Goal: Transaction & Acquisition: Book appointment/travel/reservation

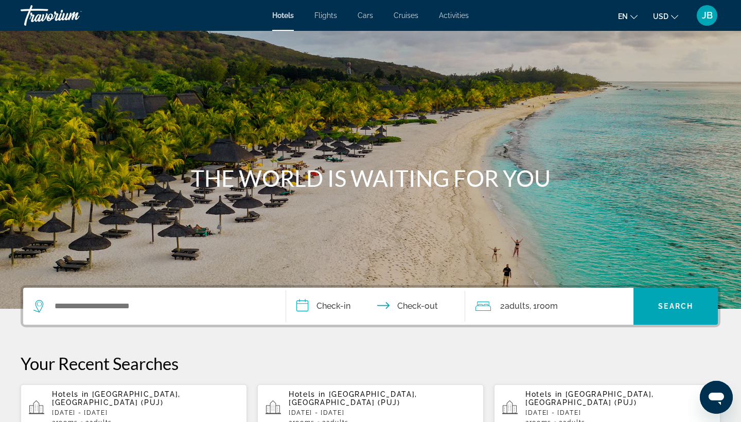
click at [74, 314] on div "Search widget" at bounding box center [151, 305] width 237 height 15
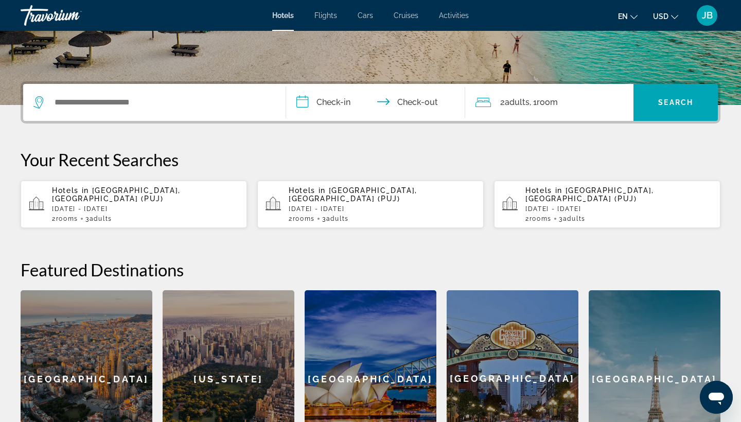
scroll to position [252, 0]
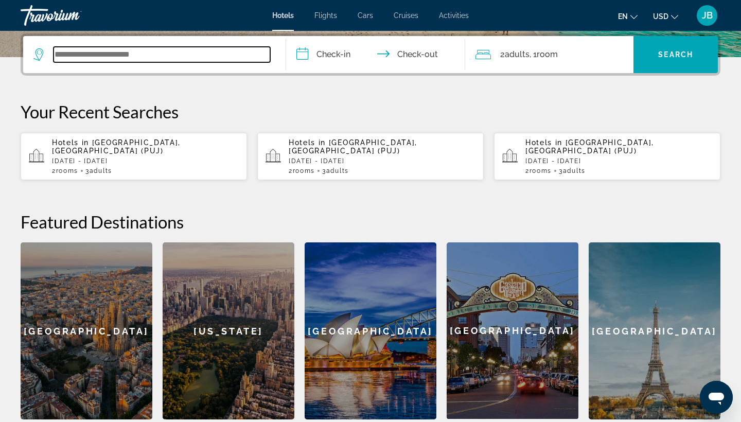
click at [171, 55] on input "Search widget" at bounding box center [161, 54] width 217 height 15
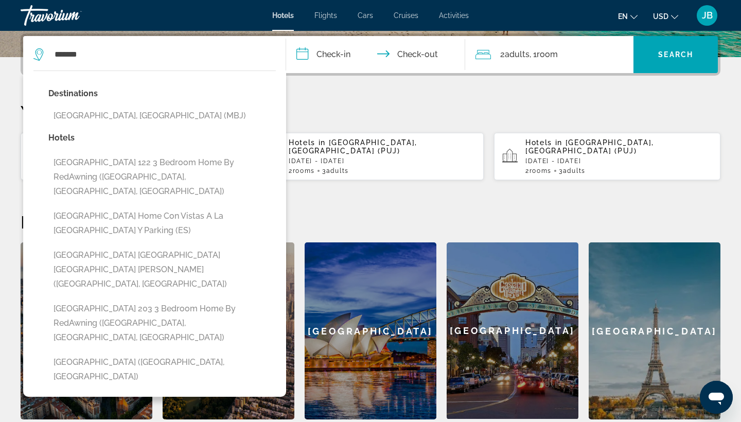
click at [110, 115] on button "[GEOGRAPHIC_DATA], [GEOGRAPHIC_DATA] (MBJ)" at bounding box center [161, 116] width 227 height 20
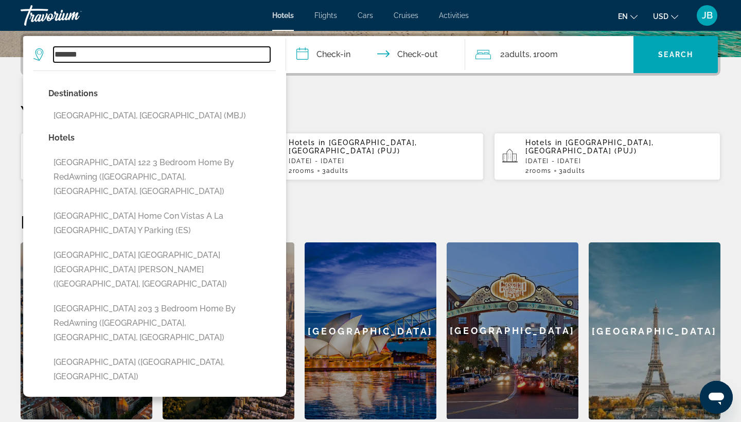
type input "**********"
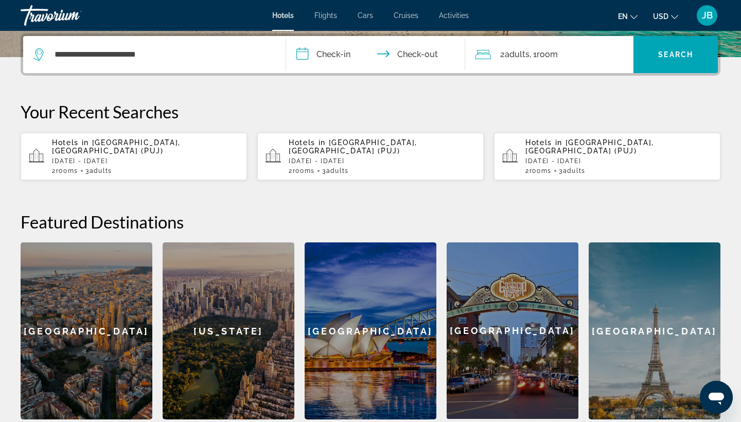
click at [322, 53] on input "**********" at bounding box center [377, 56] width 183 height 40
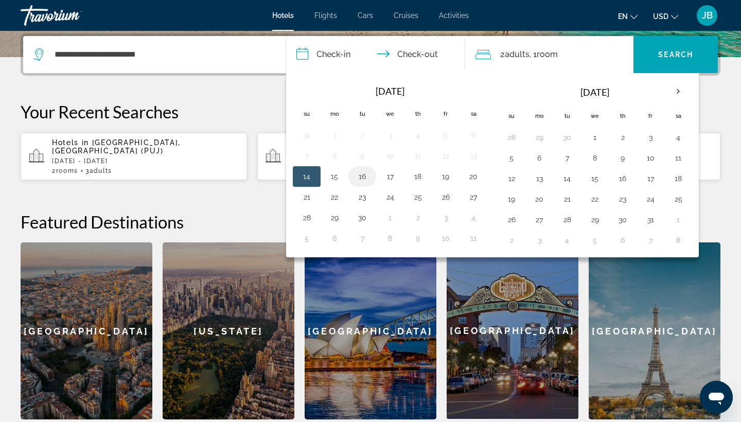
click at [360, 171] on button "16" at bounding box center [362, 176] width 16 height 14
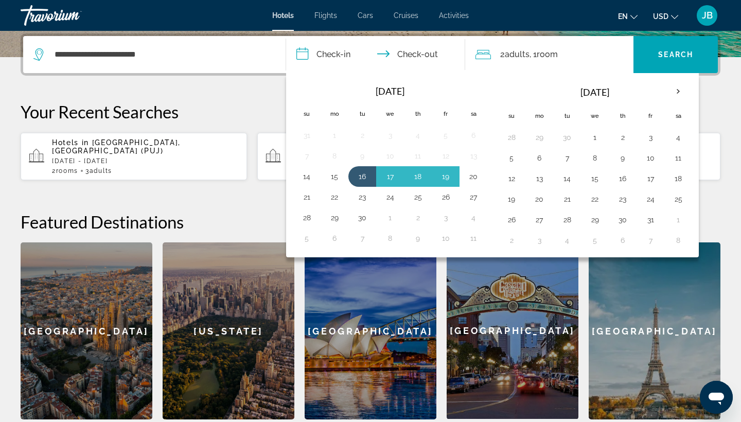
click at [467, 177] on button "20" at bounding box center [473, 176] width 16 height 14
type input "**********"
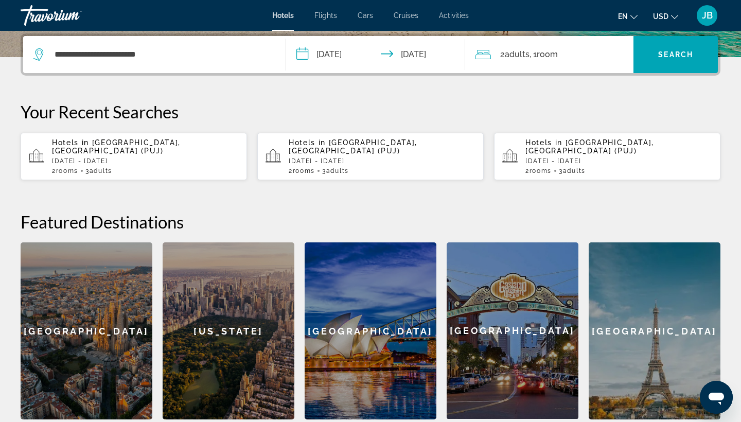
click at [535, 61] on span ", 1 Room rooms" at bounding box center [543, 54] width 28 height 14
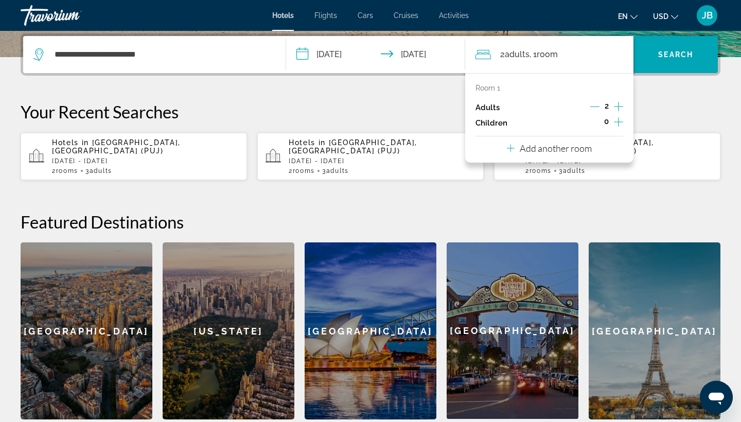
click at [536, 154] on p "Add another room" at bounding box center [555, 147] width 72 height 11
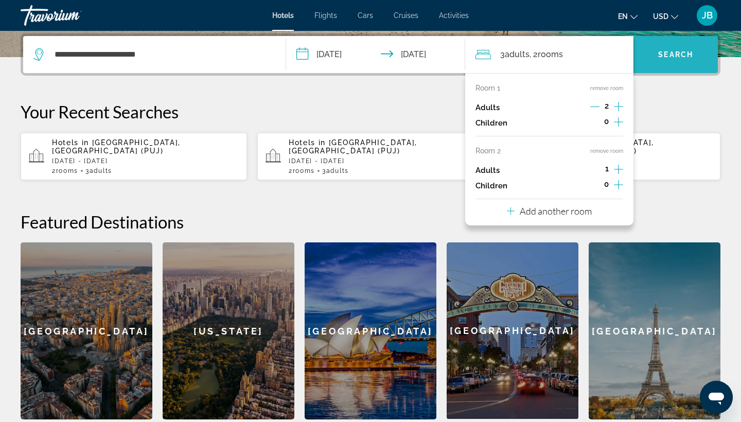
click at [688, 56] on span "Search" at bounding box center [675, 54] width 35 height 8
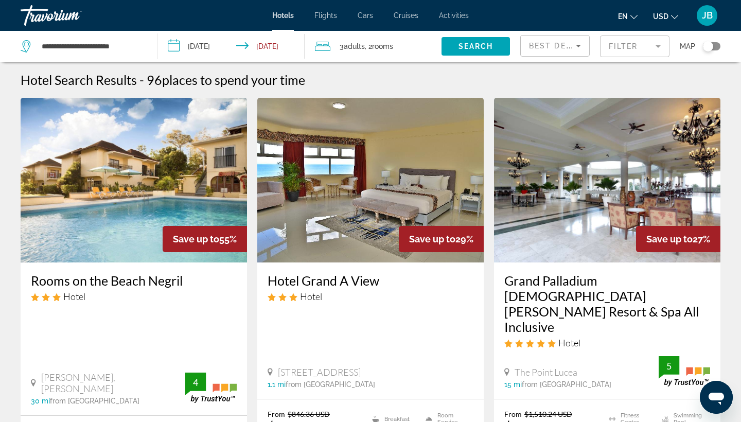
click at [688, 56] on div "Map" at bounding box center [699, 46] width 41 height 31
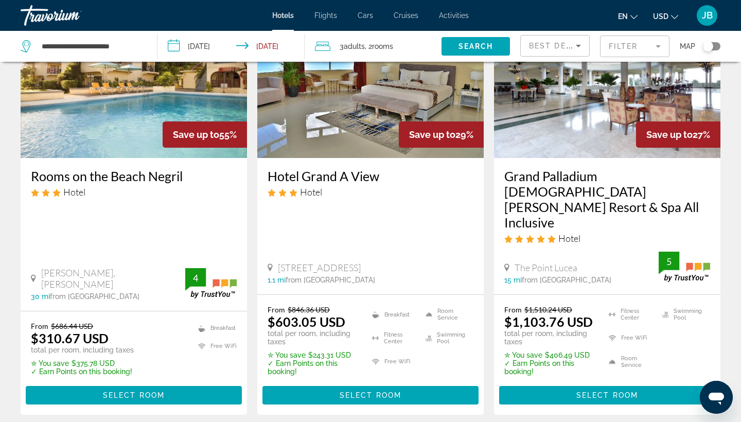
scroll to position [106, 0]
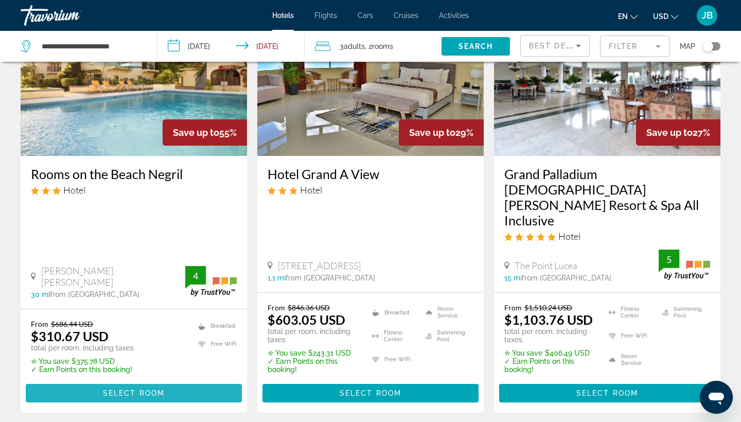
click at [109, 389] on span "Select Room" at bounding box center [134, 393] width 62 height 8
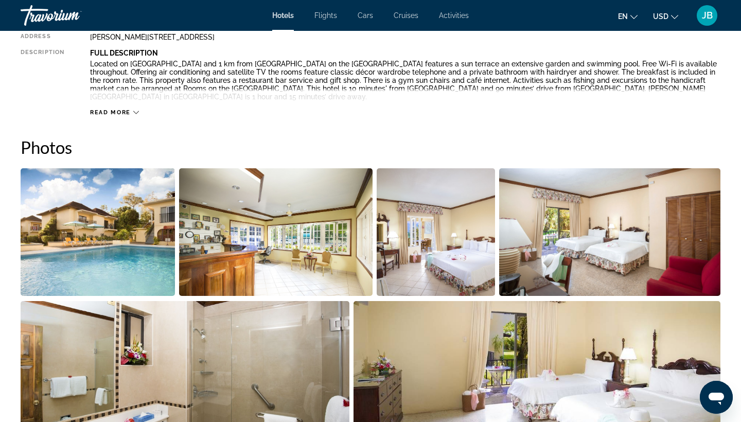
scroll to position [407, 0]
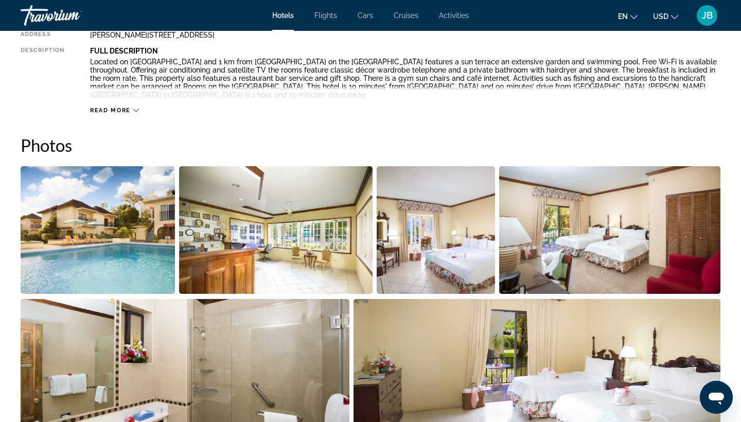
click at [129, 241] on img "Open full-screen image slider" at bounding box center [98, 230] width 154 height 128
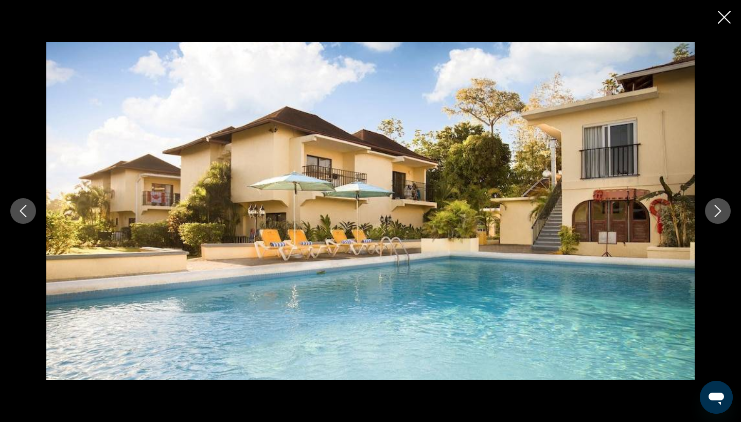
click at [714, 214] on icon "Next image" at bounding box center [717, 211] width 12 height 12
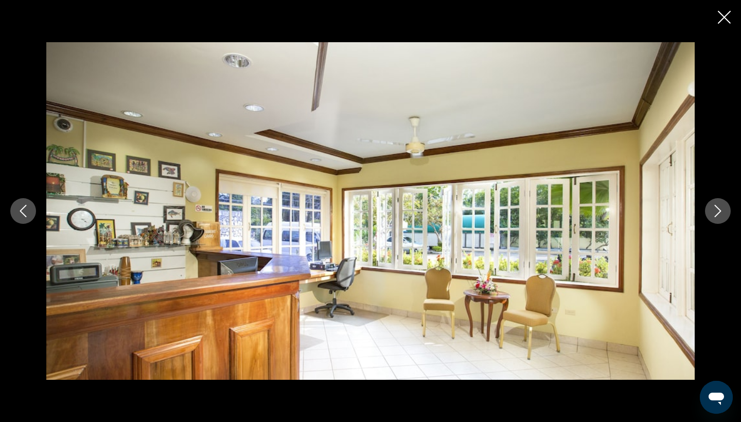
click at [714, 214] on icon "Next image" at bounding box center [717, 211] width 12 height 12
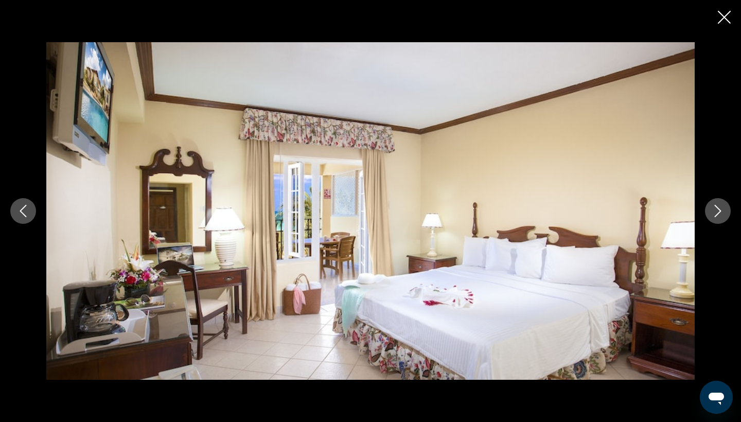
click at [714, 214] on icon "Next image" at bounding box center [717, 211] width 12 height 12
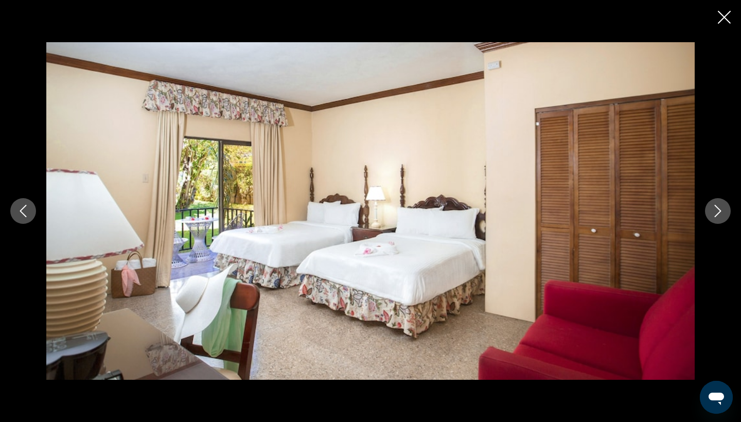
click at [714, 214] on icon "Next image" at bounding box center [717, 211] width 12 height 12
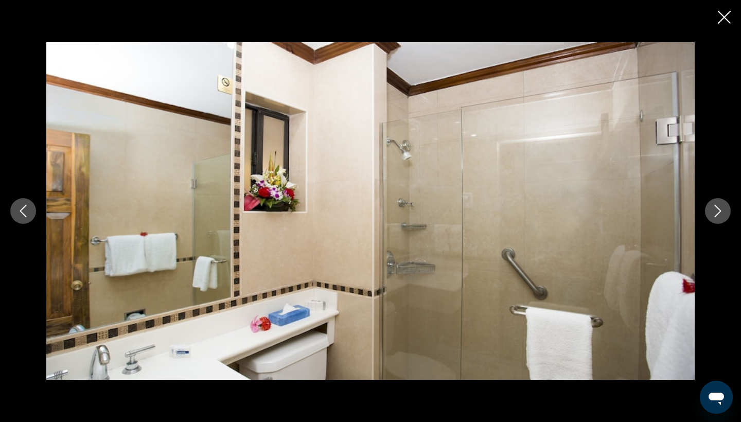
click at [714, 214] on icon "Next image" at bounding box center [717, 211] width 12 height 12
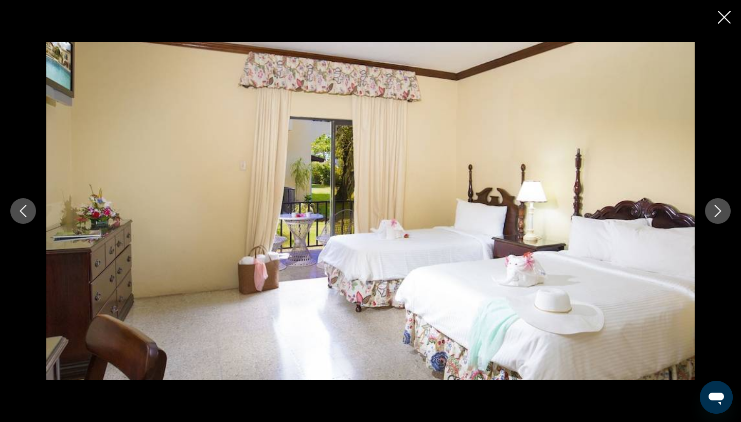
click at [714, 214] on icon "Next image" at bounding box center [717, 211] width 12 height 12
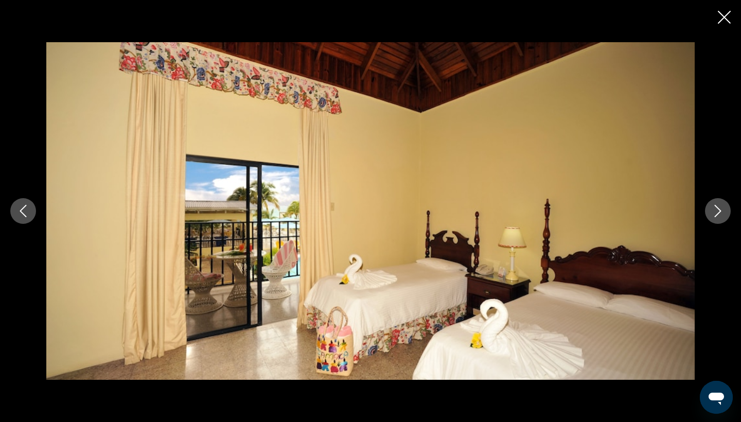
click at [714, 214] on icon "Next image" at bounding box center [717, 211] width 12 height 12
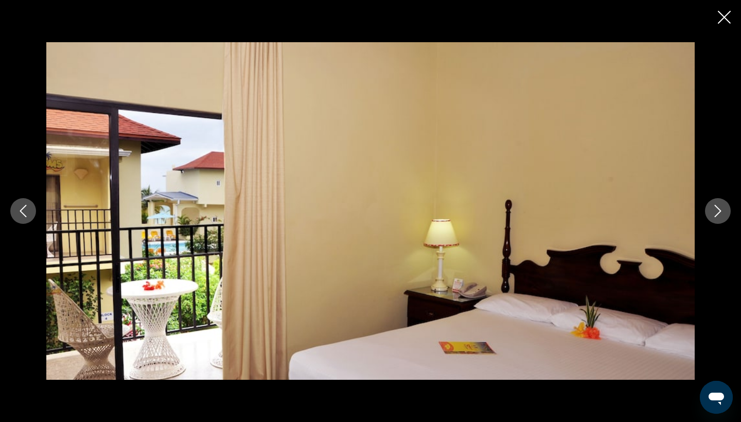
click at [714, 214] on icon "Next image" at bounding box center [717, 211] width 12 height 12
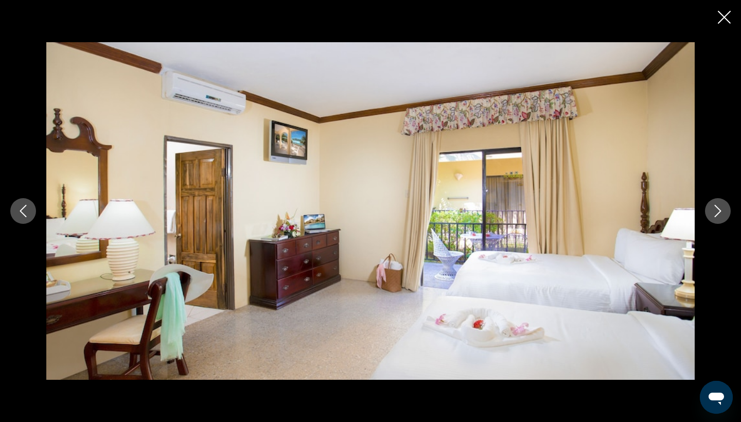
click at [714, 214] on icon "Next image" at bounding box center [717, 211] width 12 height 12
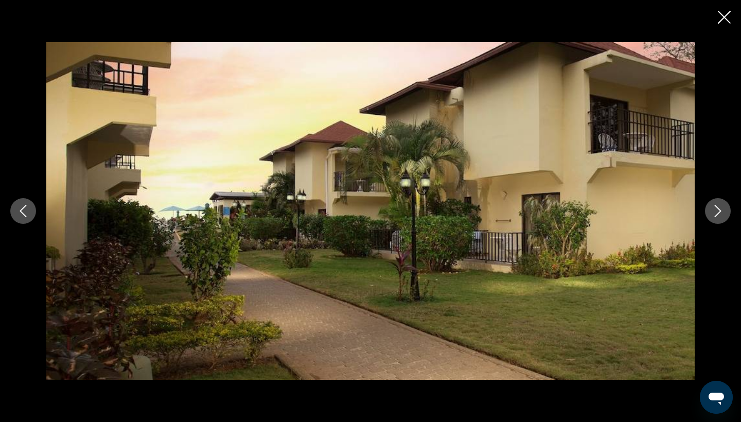
click at [714, 214] on icon "Next image" at bounding box center [717, 211] width 12 height 12
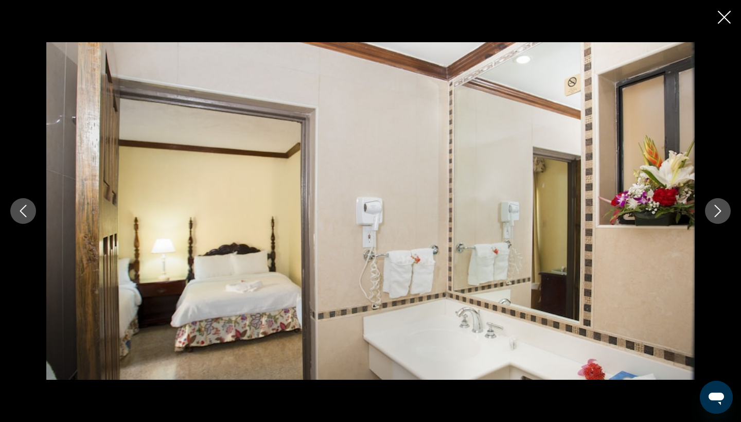
click at [714, 214] on icon "Next image" at bounding box center [717, 211] width 12 height 12
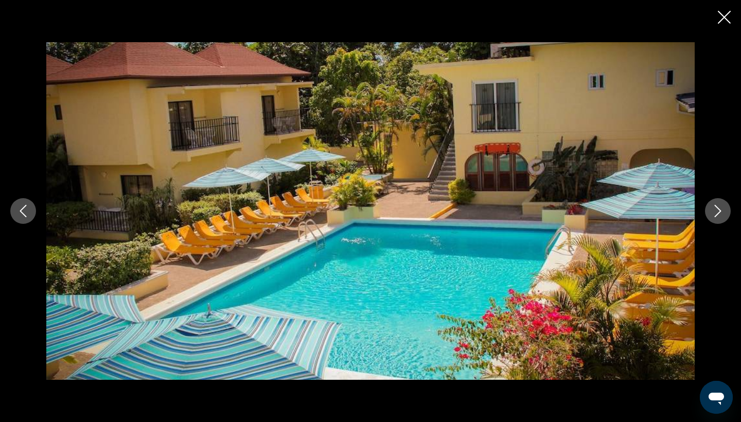
click at [723, 24] on icon "Close slideshow" at bounding box center [723, 17] width 13 height 13
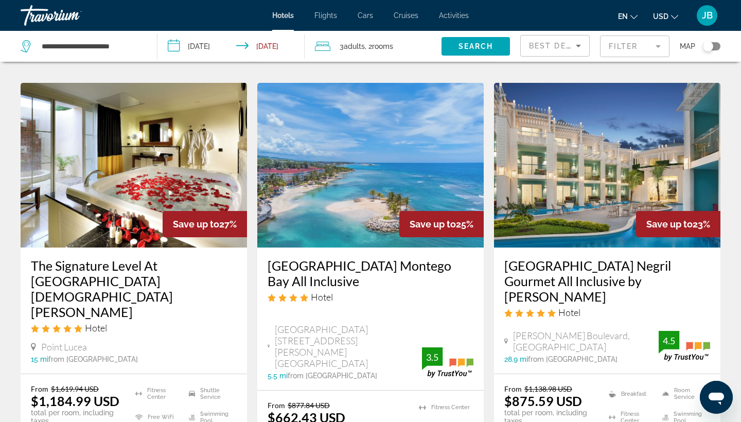
scroll to position [455, 0]
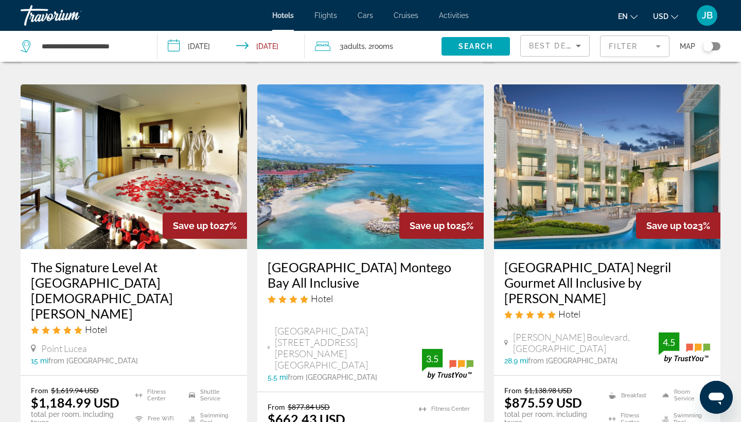
click at [324, 161] on img "Main content" at bounding box center [370, 166] width 226 height 165
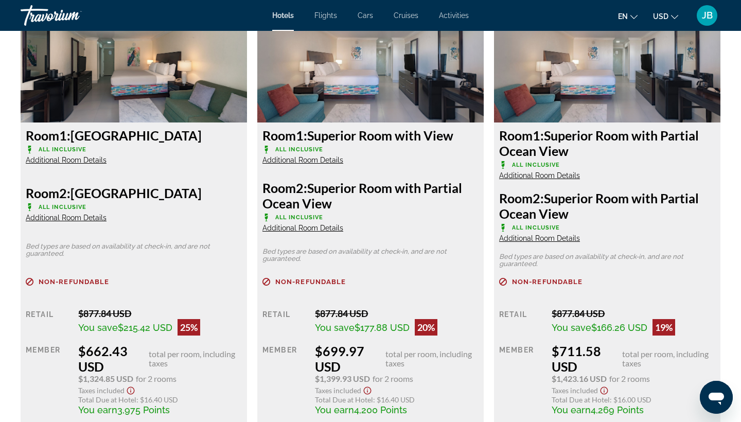
scroll to position [1462, 0]
click at [333, 158] on span "Additional Room Details" at bounding box center [302, 160] width 81 height 8
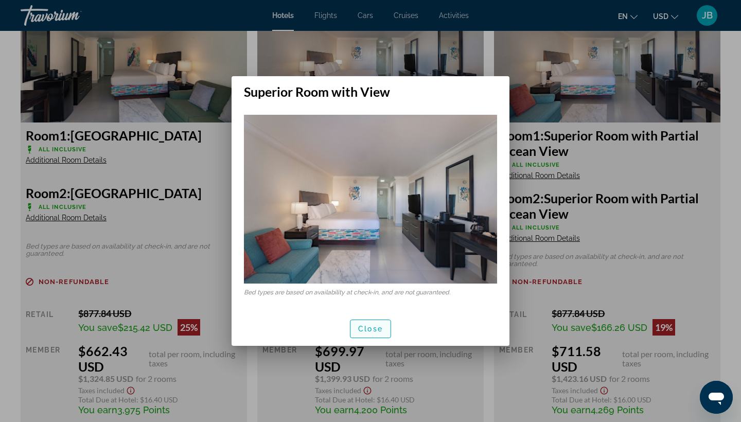
click at [370, 326] on span "Close" at bounding box center [370, 329] width 25 height 8
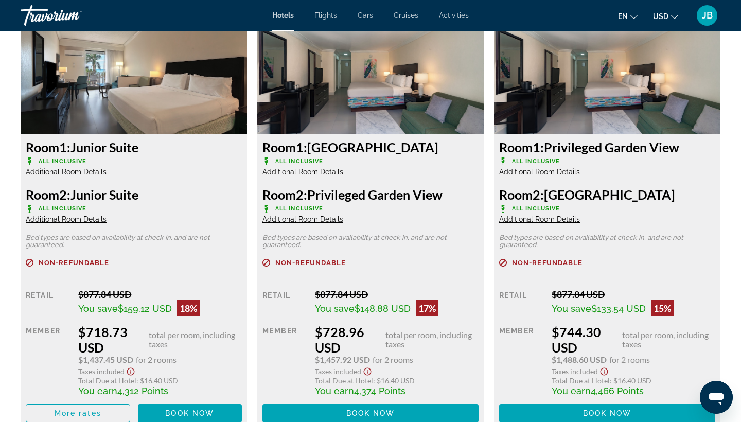
scroll to position [1913, 0]
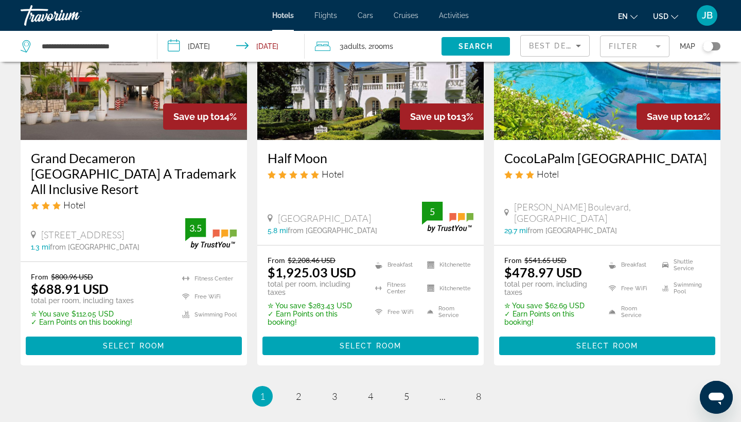
scroll to position [1409, 0]
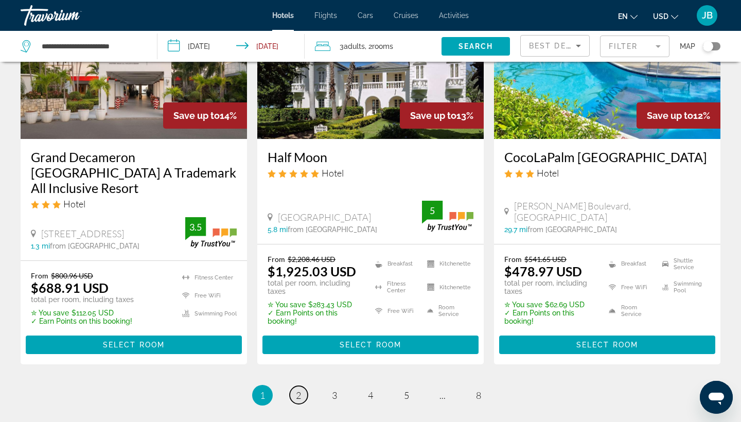
click at [300, 386] on link "page 2" at bounding box center [299, 395] width 18 height 18
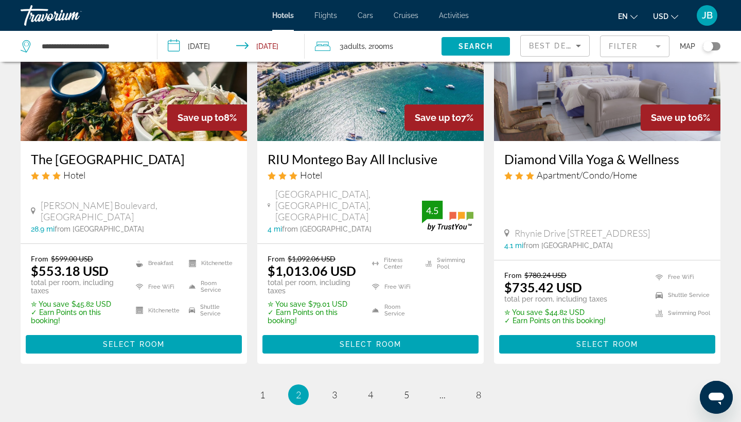
scroll to position [1368, 0]
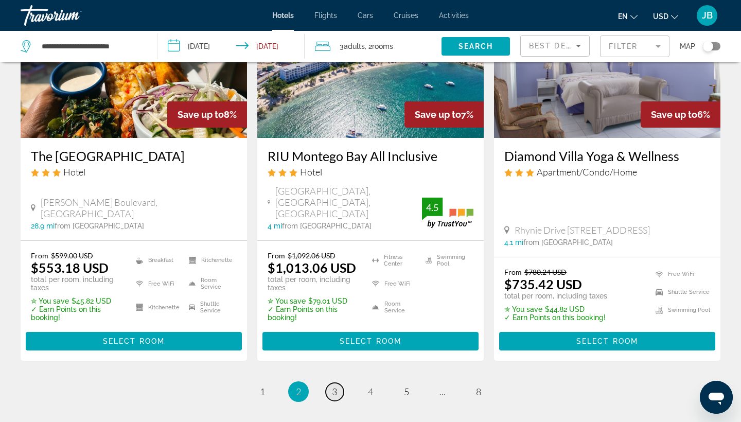
click at [333, 386] on span "3" at bounding box center [334, 391] width 5 height 11
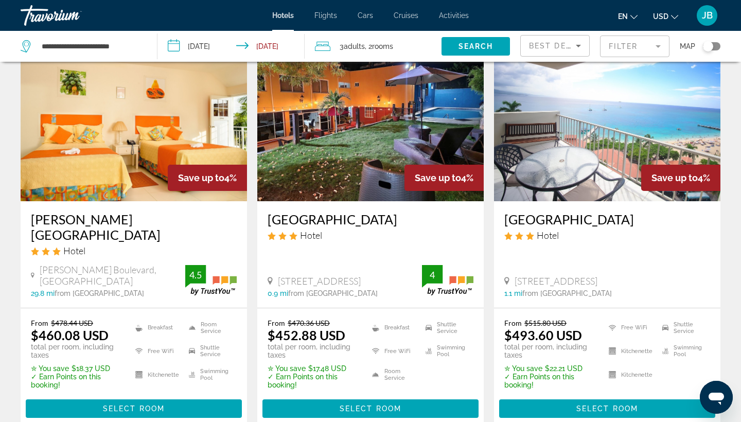
scroll to position [473, 0]
click at [520, 218] on h3 "[GEOGRAPHIC_DATA]" at bounding box center [607, 218] width 206 height 15
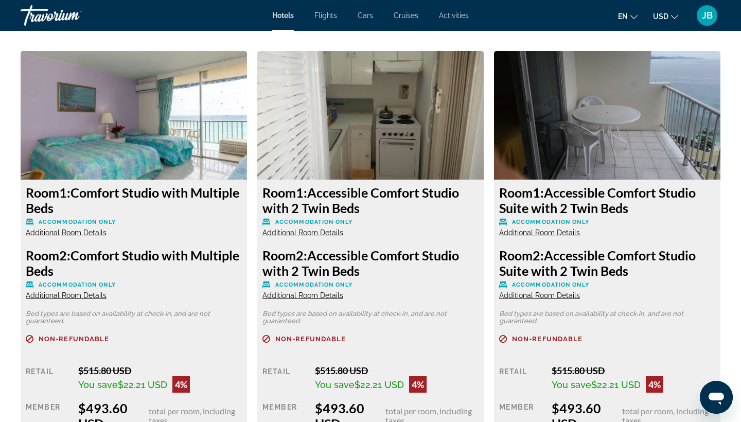
scroll to position [1365, 0]
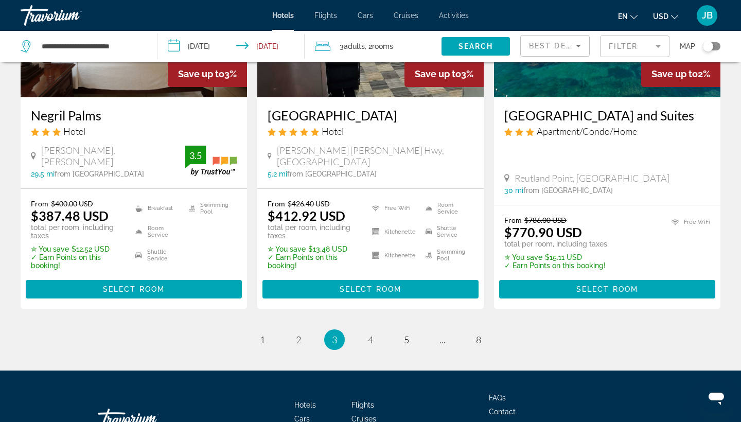
scroll to position [1387, 0]
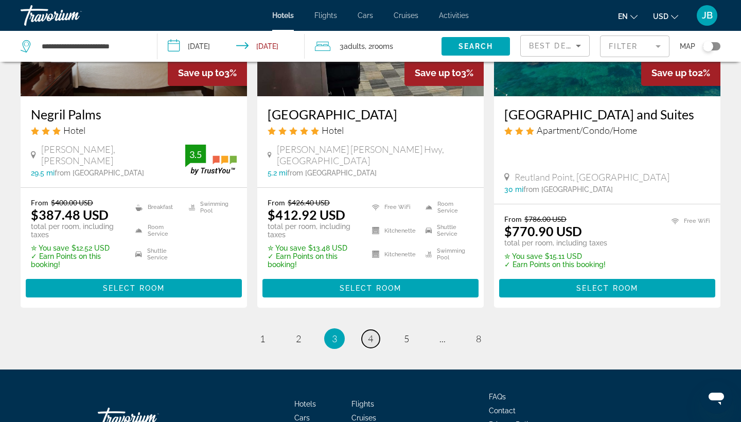
click at [369, 330] on link "page 4" at bounding box center [371, 339] width 18 height 18
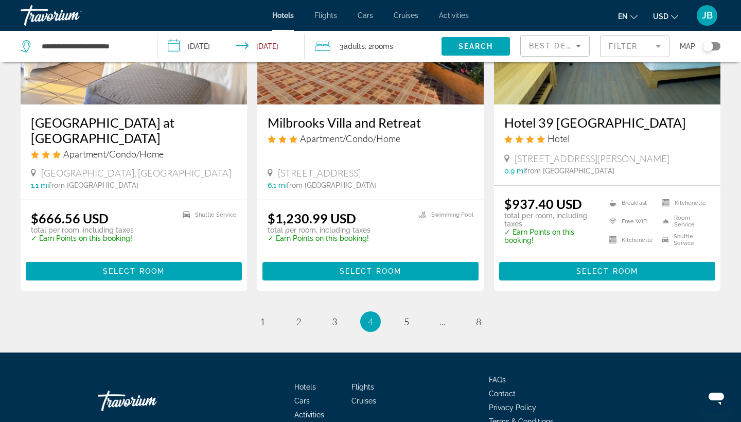
scroll to position [1312, 0]
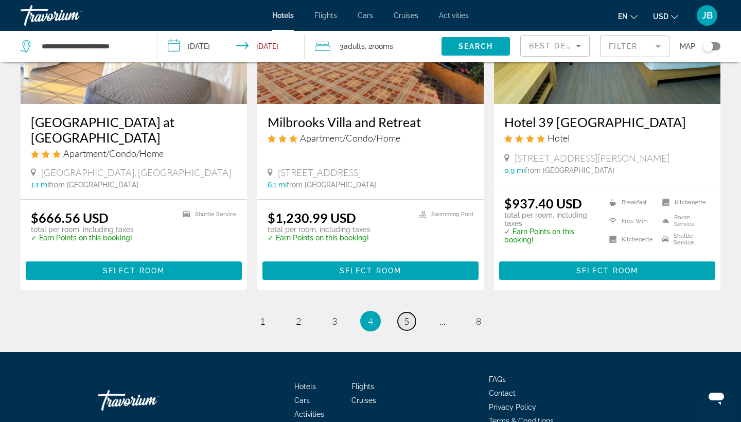
click at [406, 315] on span "5" at bounding box center [406, 320] width 5 height 11
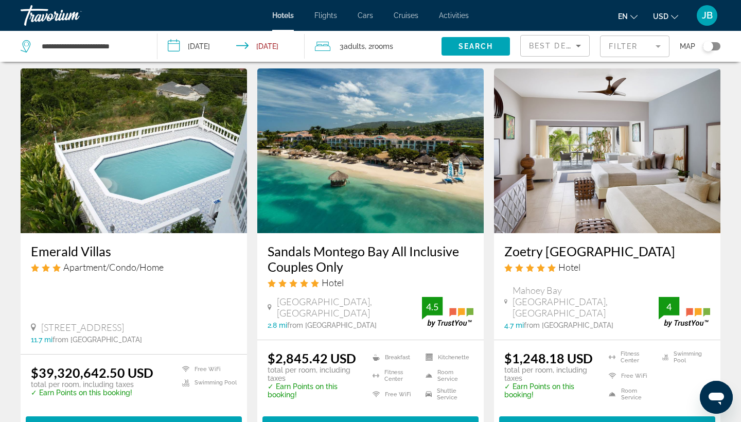
scroll to position [1097, 0]
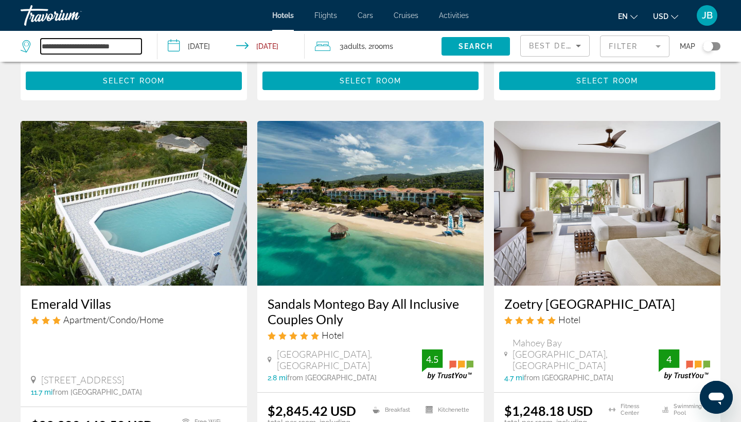
click at [99, 51] on input "**********" at bounding box center [91, 46] width 101 height 15
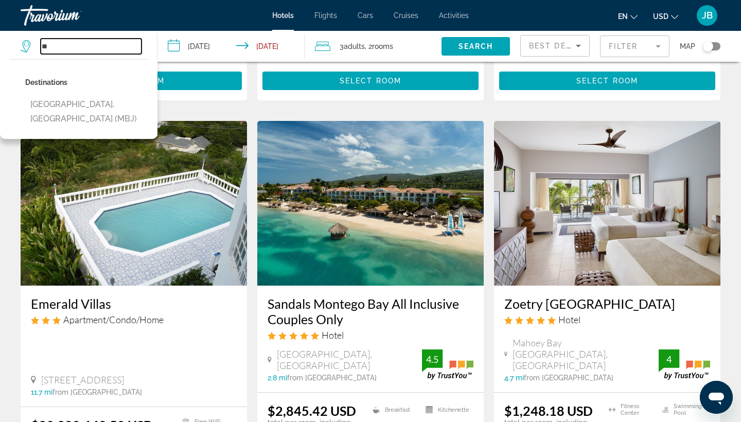
type input "*"
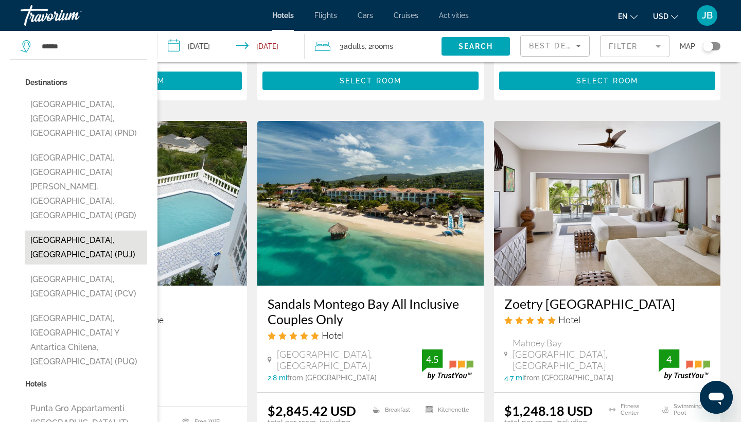
click at [95, 230] on button "[GEOGRAPHIC_DATA], [GEOGRAPHIC_DATA] (PUJ)" at bounding box center [86, 247] width 122 height 34
type input "**********"
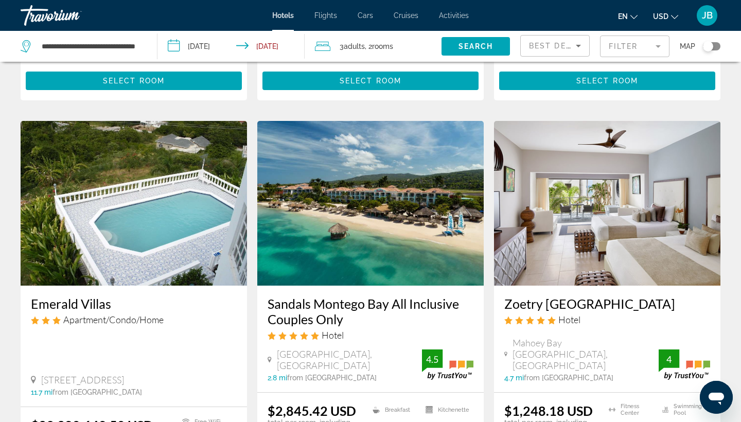
click at [454, 49] on span "Search widget" at bounding box center [475, 46] width 68 height 25
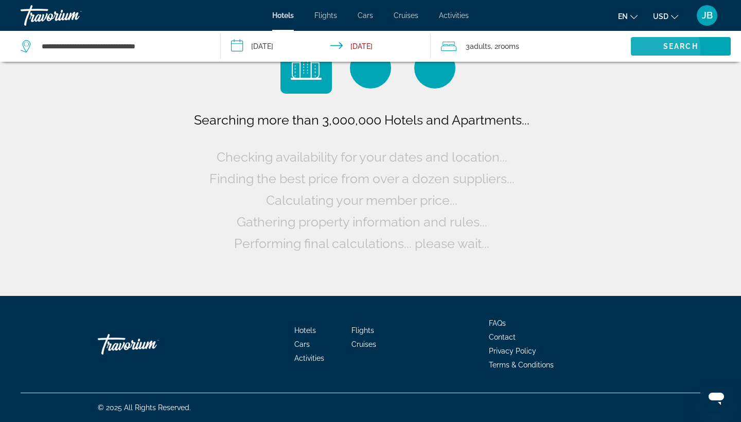
scroll to position [0, 0]
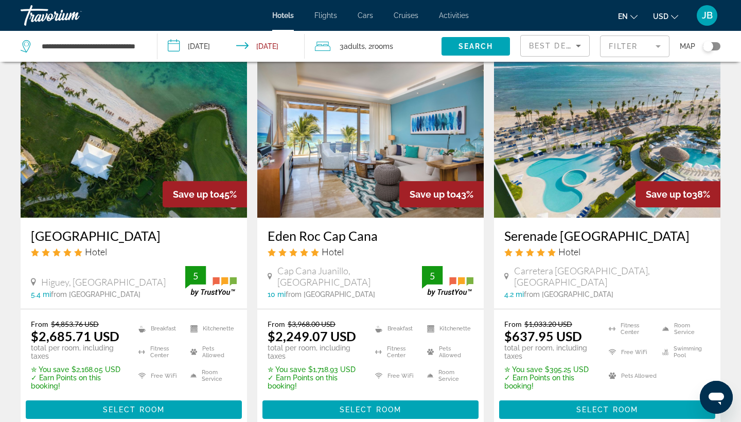
scroll to position [46, 0]
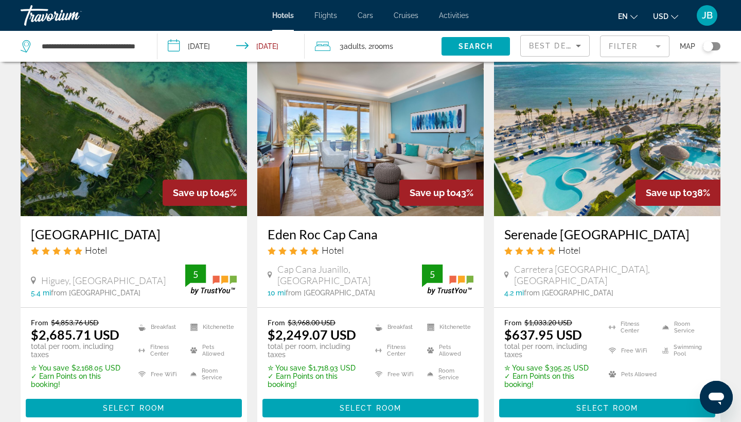
click at [525, 238] on h3 "Serenade [GEOGRAPHIC_DATA]" at bounding box center [607, 233] width 206 height 15
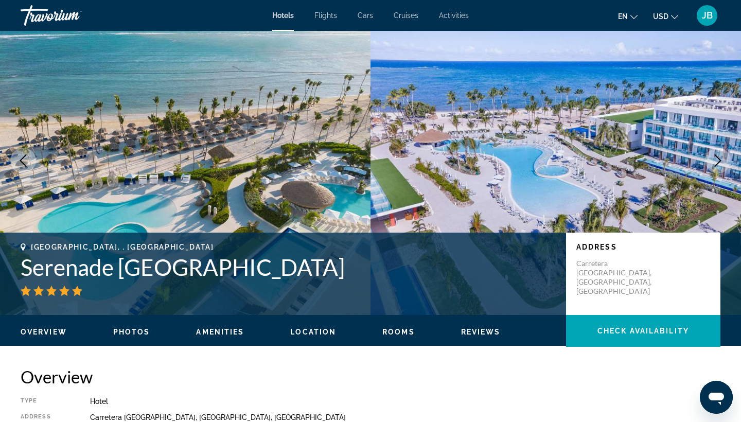
scroll to position [34, 0]
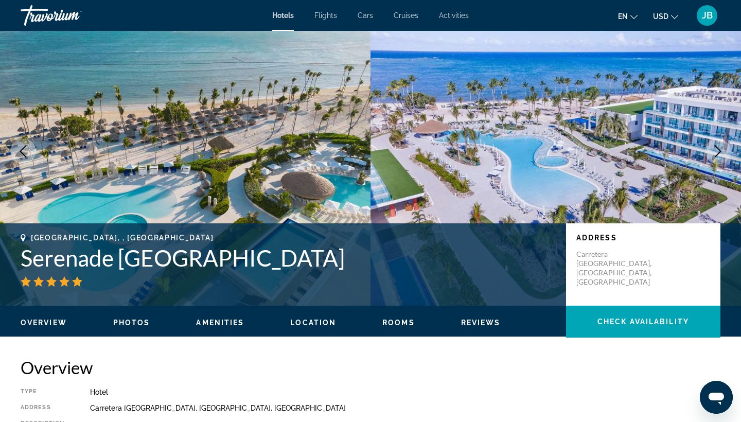
click at [717, 150] on icon "Next image" at bounding box center [717, 151] width 12 height 12
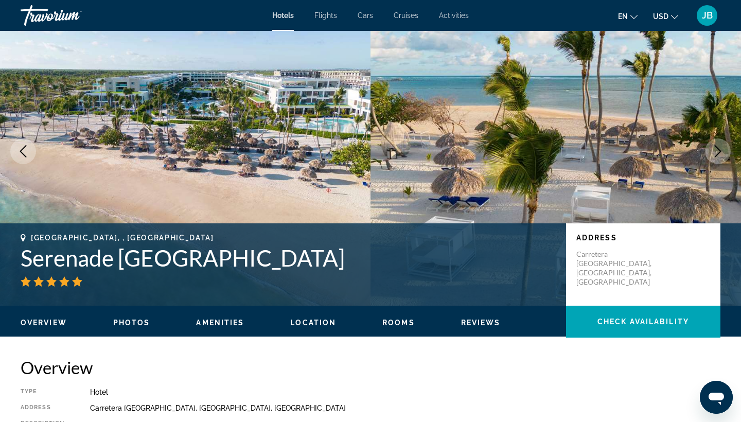
click at [717, 150] on icon "Next image" at bounding box center [717, 151] width 12 height 12
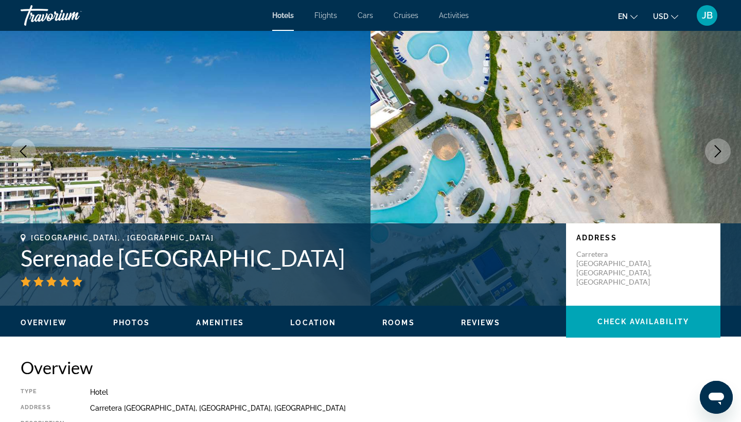
click at [717, 150] on icon "Next image" at bounding box center [717, 151] width 12 height 12
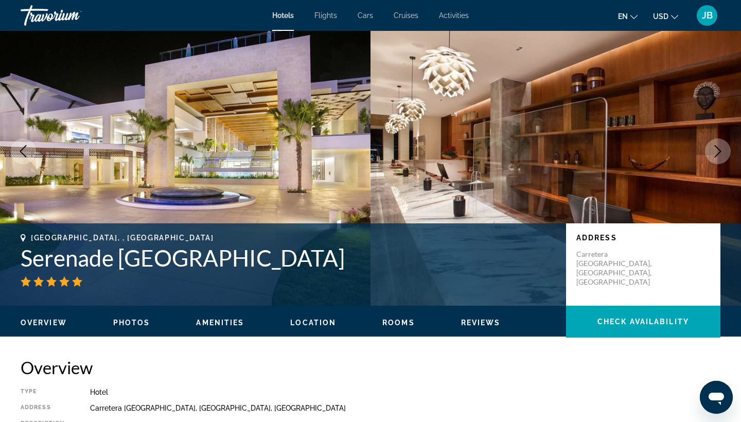
click at [719, 151] on icon "Next image" at bounding box center [717, 151] width 12 height 12
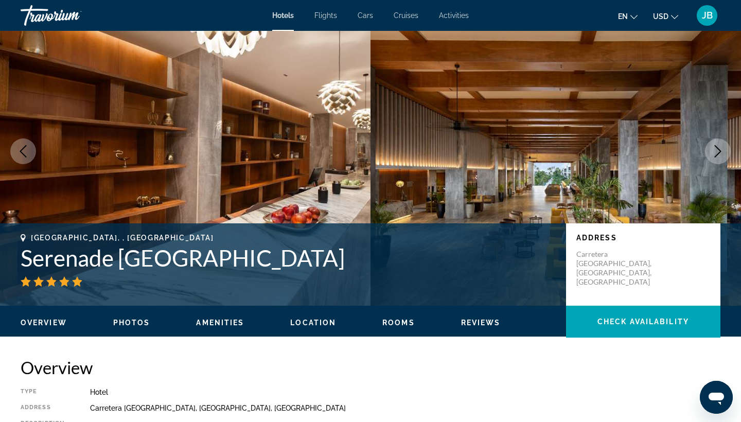
click at [720, 151] on icon "Next image" at bounding box center [717, 151] width 7 height 12
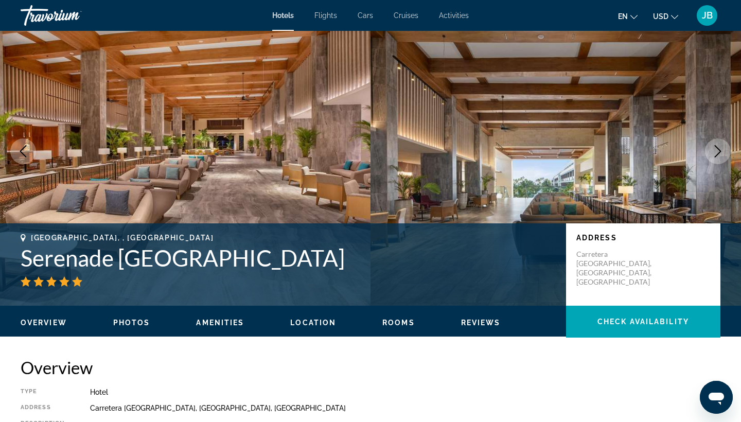
click at [720, 151] on icon "Next image" at bounding box center [717, 151] width 7 height 12
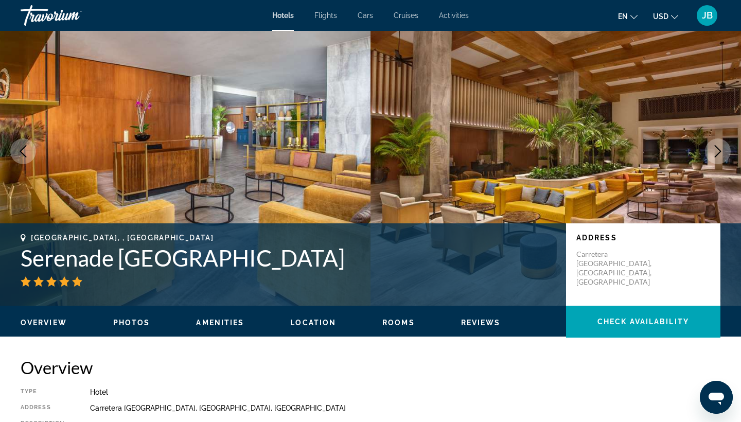
click at [720, 151] on icon "Next image" at bounding box center [717, 151] width 7 height 12
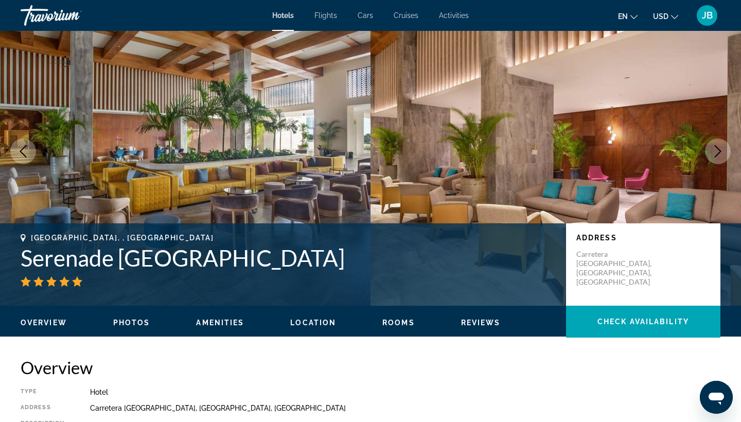
click at [720, 151] on icon "Next image" at bounding box center [717, 151] width 7 height 12
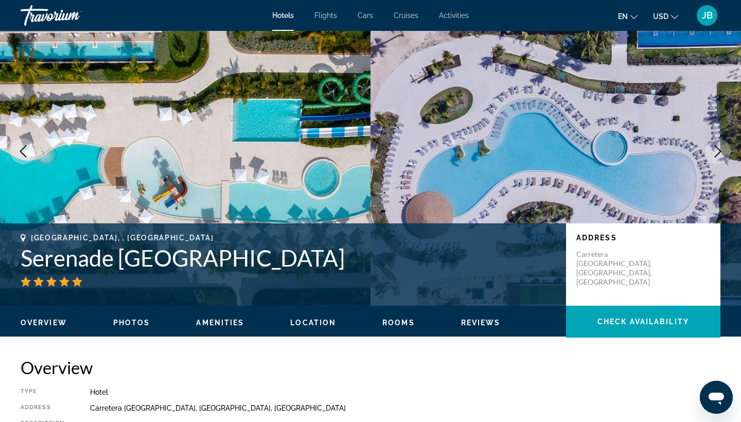
click at [723, 154] on icon "Next image" at bounding box center [717, 151] width 12 height 12
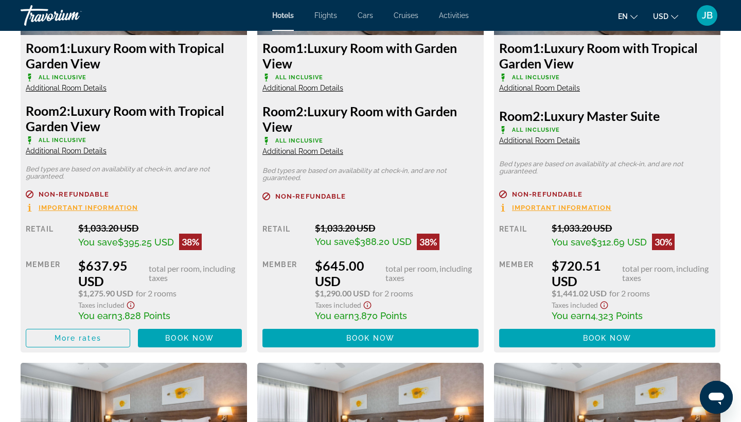
scroll to position [1519, 0]
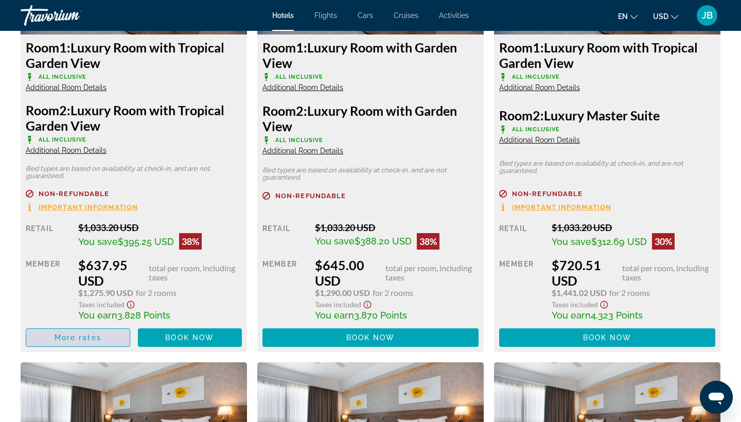
click at [98, 342] on span "More rates" at bounding box center [78, 337] width 47 height 8
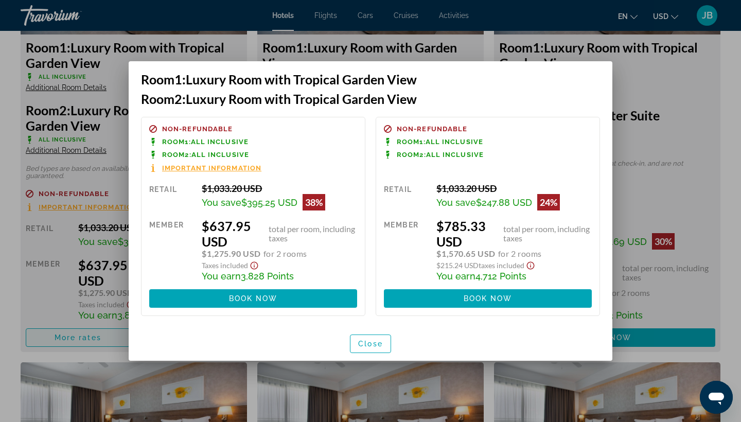
scroll to position [0, 0]
click at [726, 71] on div at bounding box center [370, 211] width 741 height 422
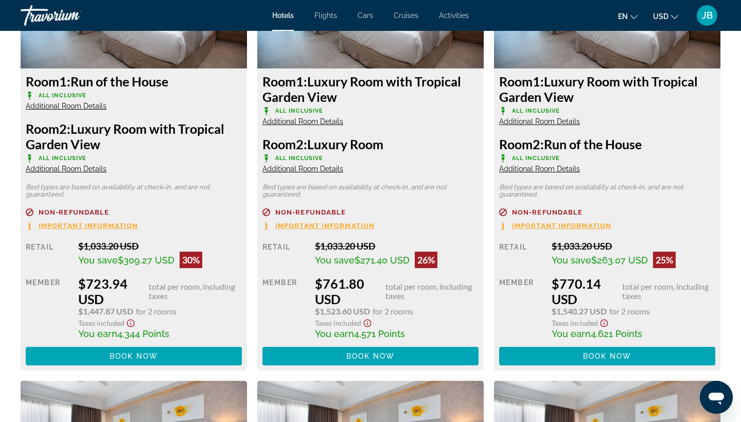
scroll to position [1939, 0]
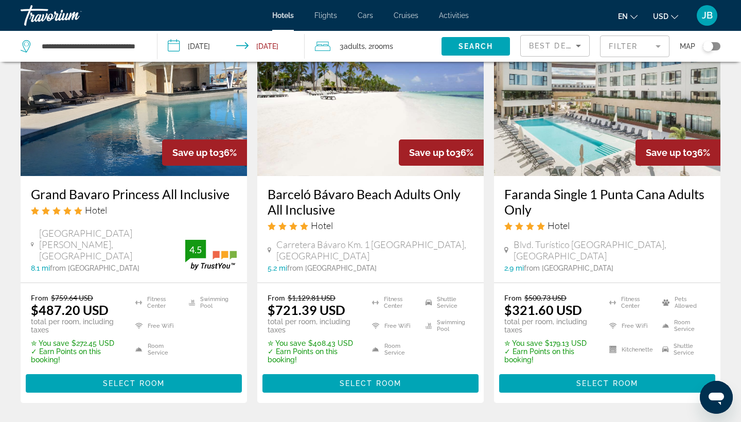
scroll to position [487, 0]
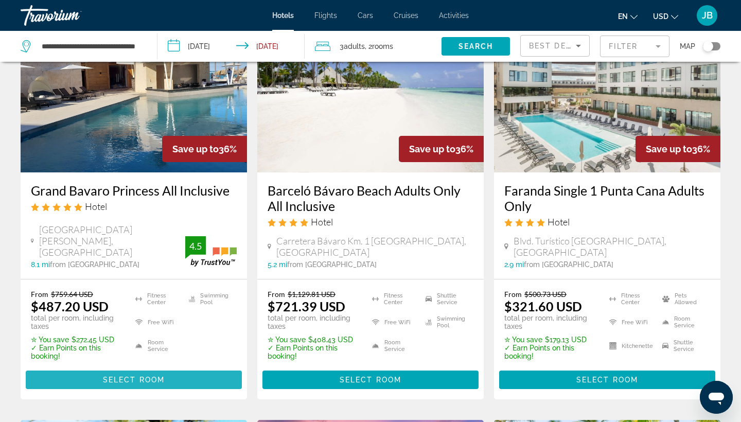
click at [118, 375] on span "Select Room" at bounding box center [134, 379] width 62 height 8
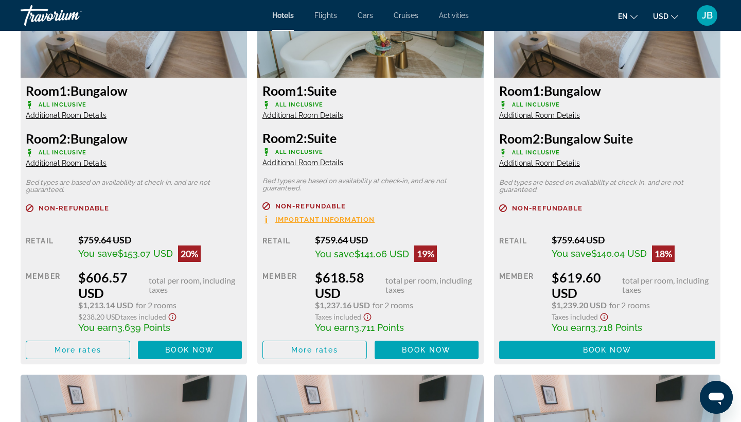
scroll to position [1508, 0]
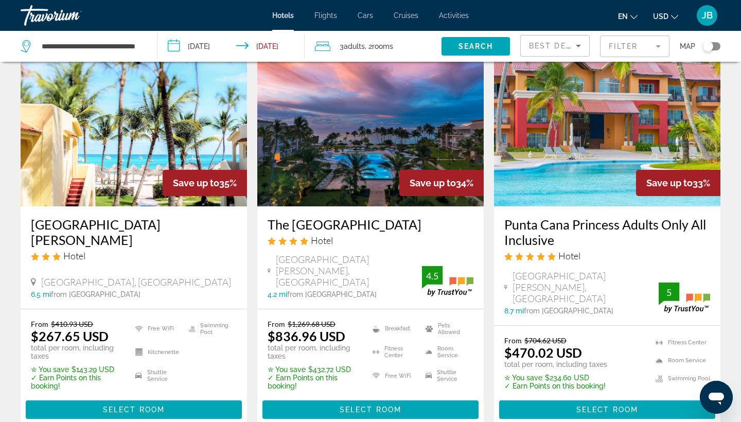
scroll to position [865, 0]
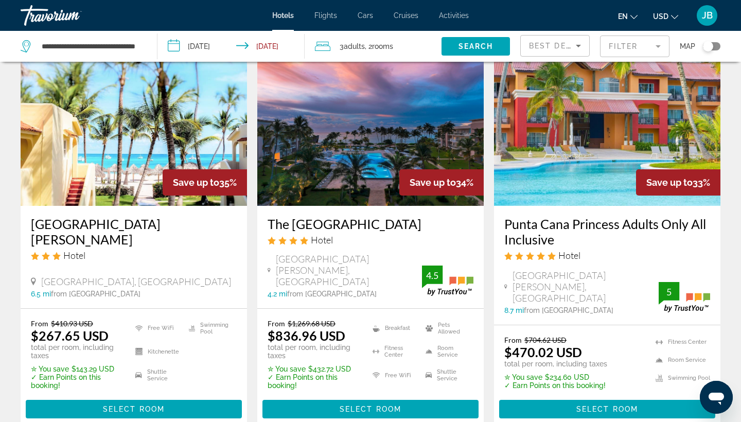
click at [604, 218] on h3 "Punta Cana Princess Adults Only All Inclusive" at bounding box center [607, 231] width 206 height 31
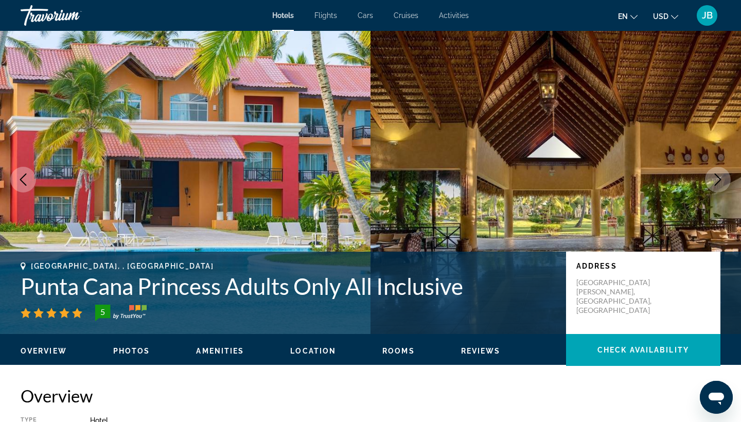
scroll to position [3, 0]
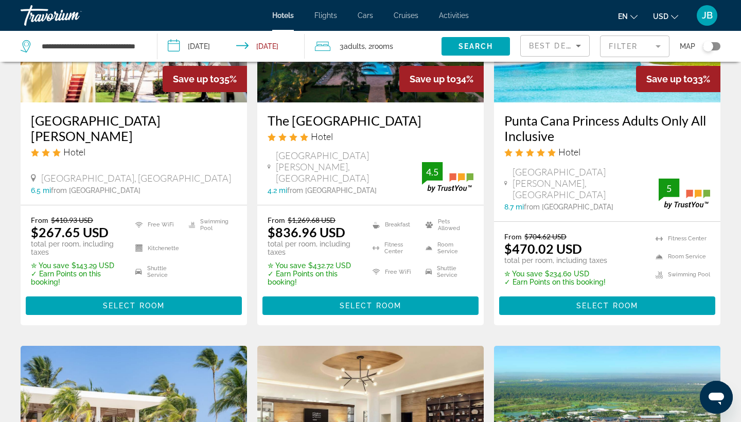
scroll to position [990, 0]
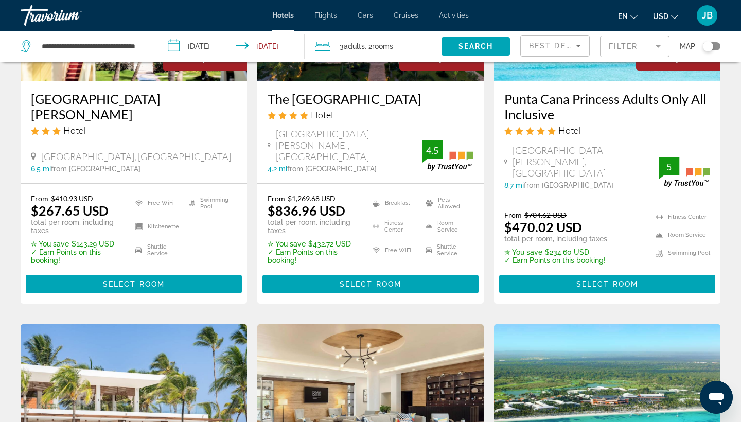
click at [650, 43] on mat-form-field "Filter" at bounding box center [634, 46] width 69 height 22
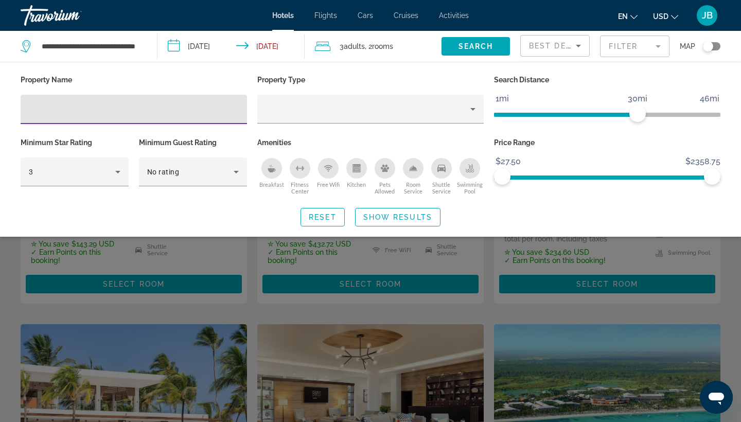
click at [650, 44] on mat-form-field "Filter" at bounding box center [634, 46] width 69 height 22
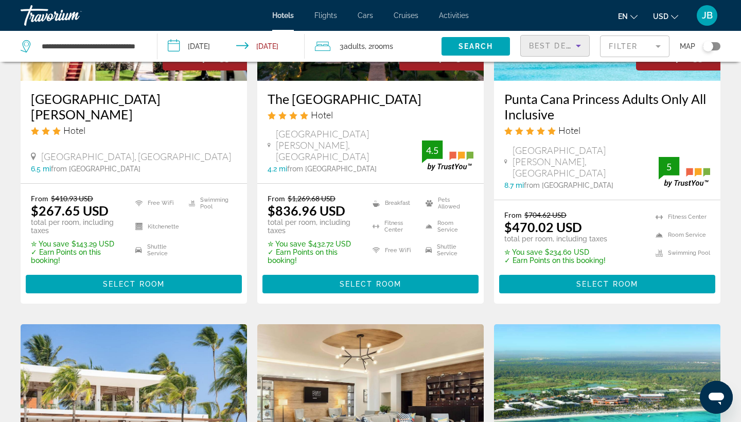
click at [572, 46] on icon "Sort by" at bounding box center [578, 46] width 12 height 12
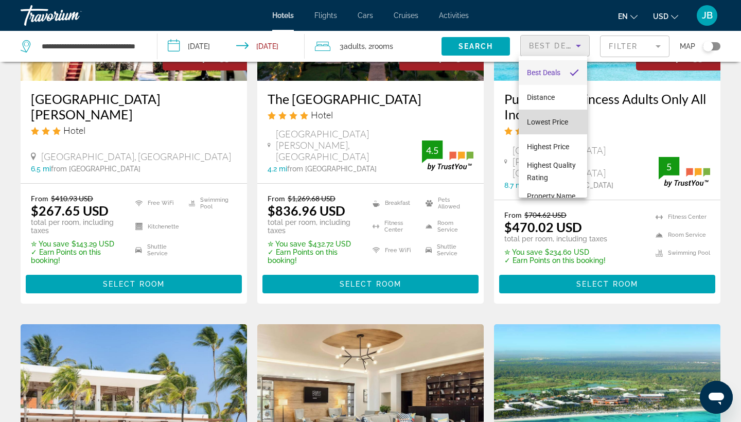
click at [533, 121] on span "Lowest Price" at bounding box center [547, 122] width 41 height 8
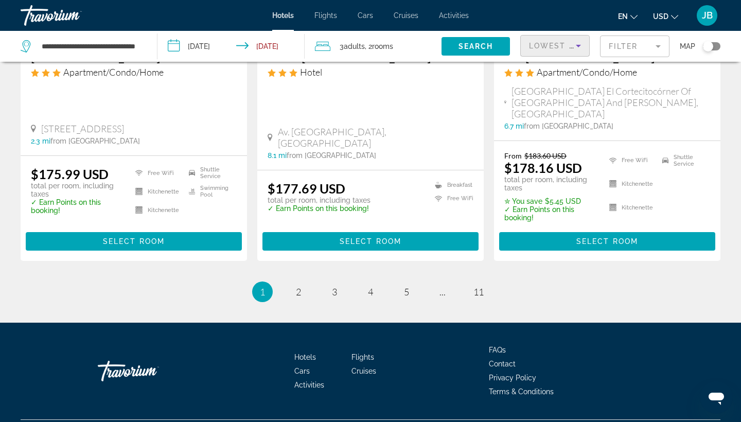
scroll to position [1376, 0]
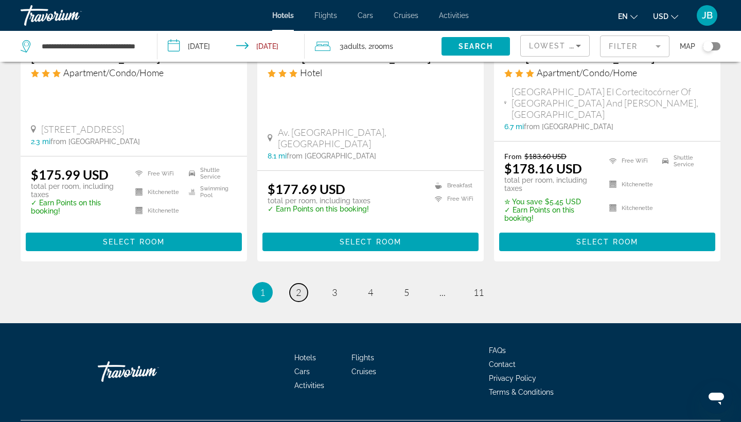
click at [297, 283] on link "page 2" at bounding box center [299, 292] width 18 height 18
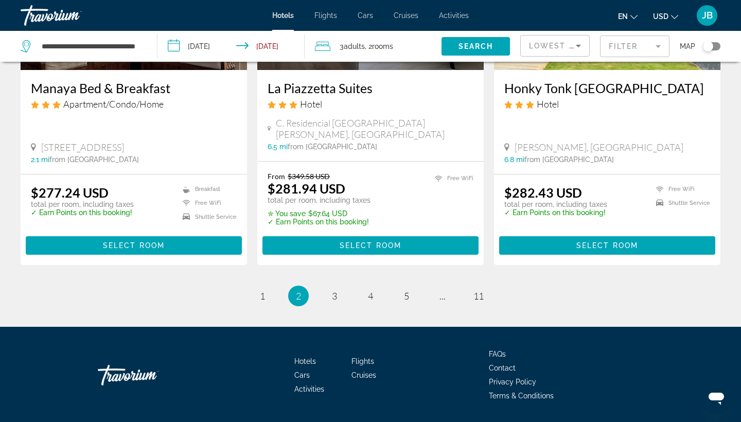
scroll to position [1371, 0]
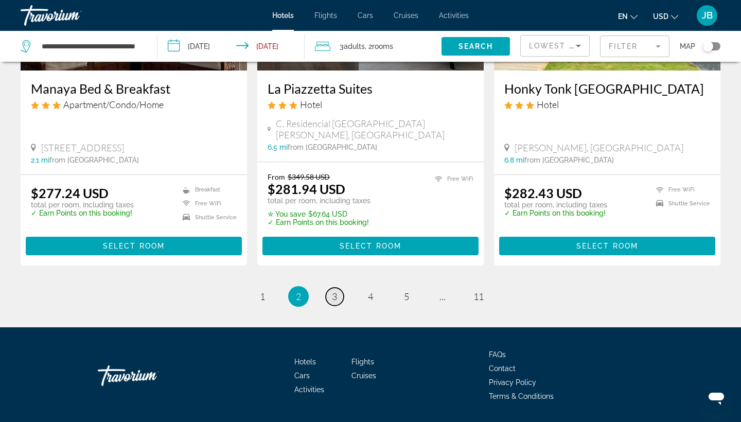
click at [333, 291] on span "3" at bounding box center [334, 296] width 5 height 11
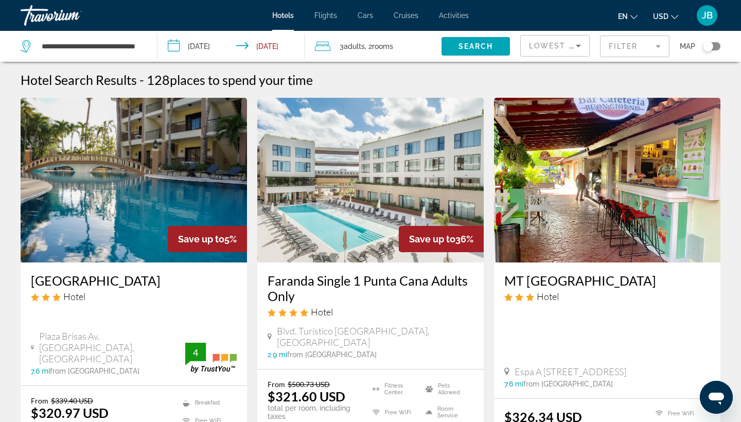
click at [377, 280] on h3 "Faranda Single 1 Punta Cana Adults Only" at bounding box center [370, 288] width 206 height 31
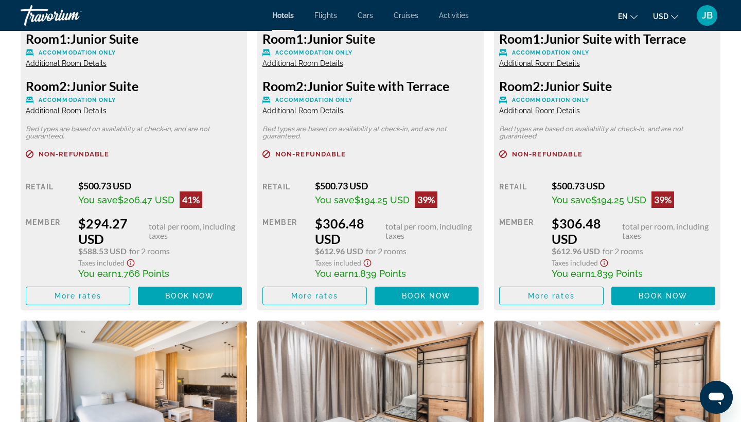
scroll to position [1560, 0]
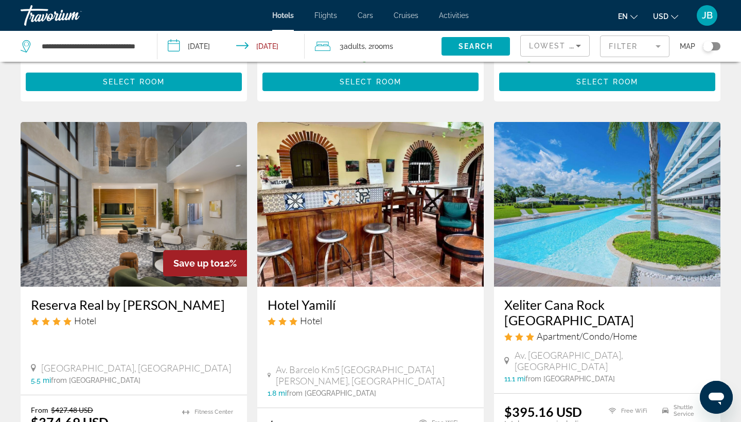
scroll to position [845, 0]
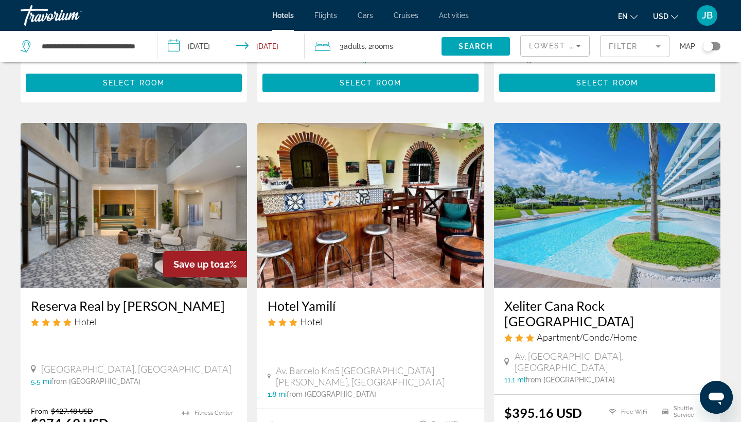
click at [148, 298] on h3 "Reserva Real by [PERSON_NAME]" at bounding box center [134, 305] width 206 height 15
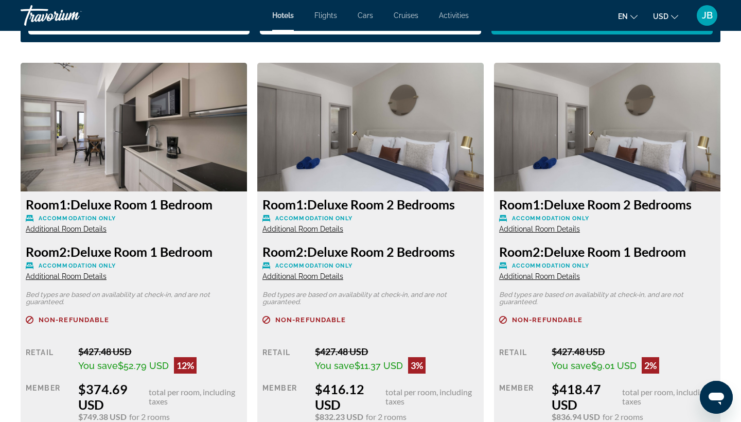
scroll to position [1393, 0]
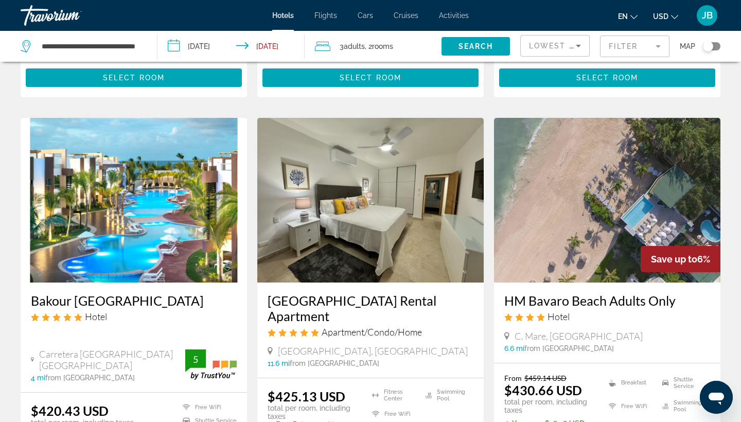
scroll to position [1249, 0]
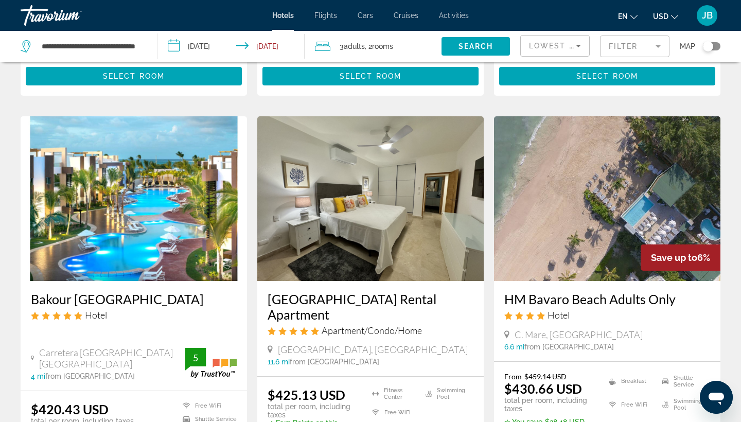
click at [152, 291] on h3 "Bakour [GEOGRAPHIC_DATA]" at bounding box center [134, 298] width 206 height 15
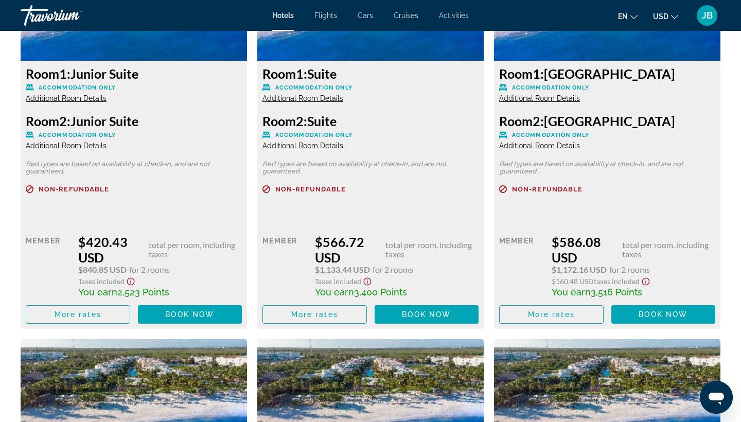
scroll to position [1523, 0]
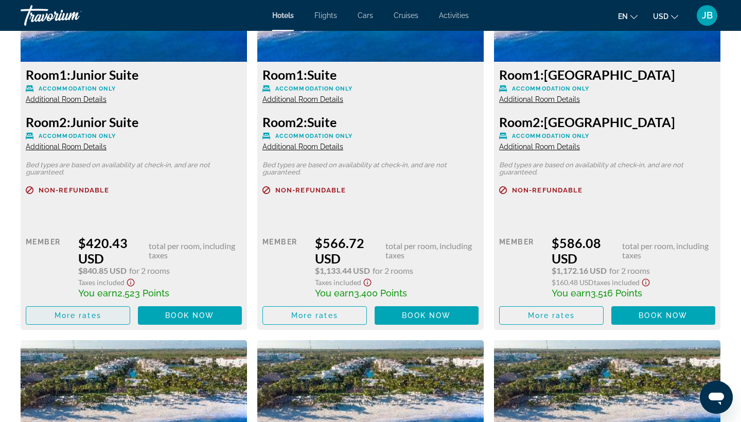
click at [66, 317] on span "More rates" at bounding box center [78, 315] width 47 height 8
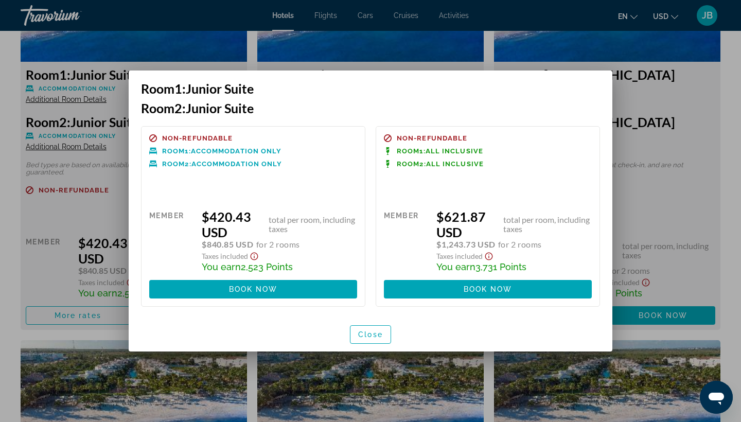
scroll to position [0, 0]
click at [377, 333] on span "Close" at bounding box center [370, 334] width 25 height 8
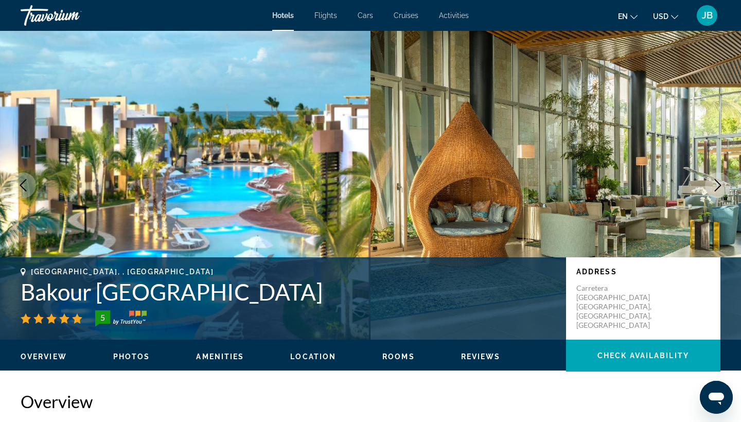
click at [713, 182] on icon "Next image" at bounding box center [717, 185] width 12 height 12
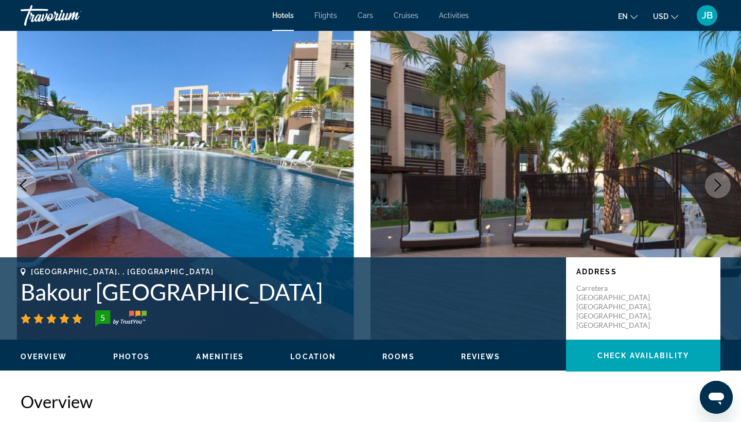
click at [713, 183] on icon "Next image" at bounding box center [717, 185] width 12 height 12
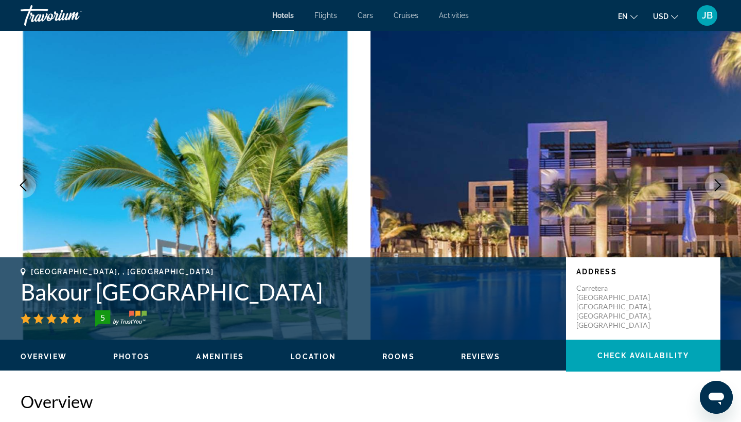
click at [713, 183] on icon "Next image" at bounding box center [717, 185] width 12 height 12
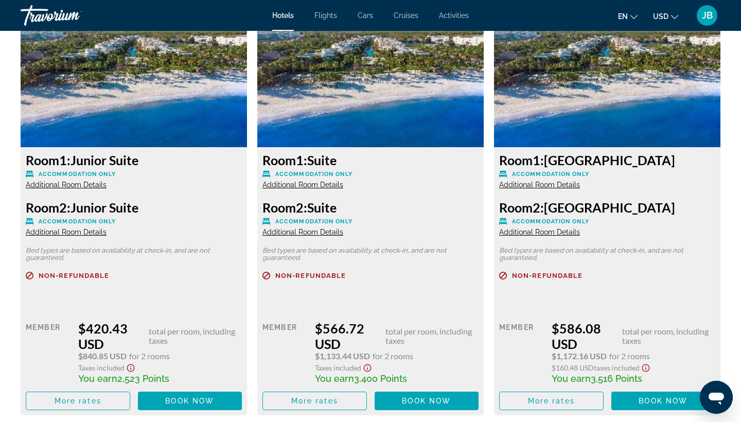
scroll to position [1438, 0]
click at [320, 186] on span "Additional Room Details" at bounding box center [302, 185] width 81 height 8
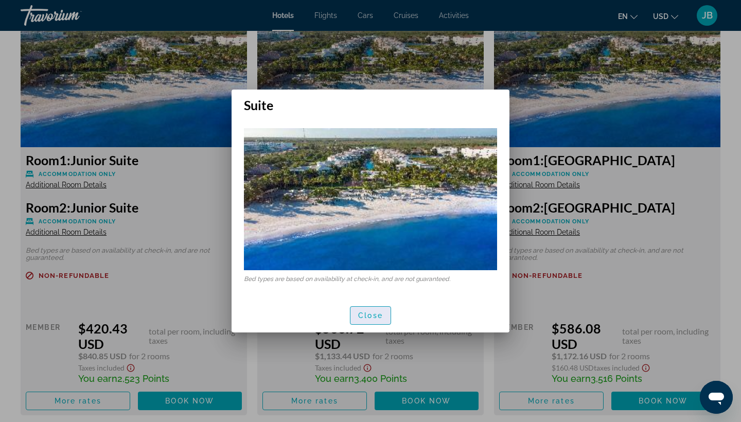
click at [378, 314] on span "Close" at bounding box center [370, 315] width 25 height 8
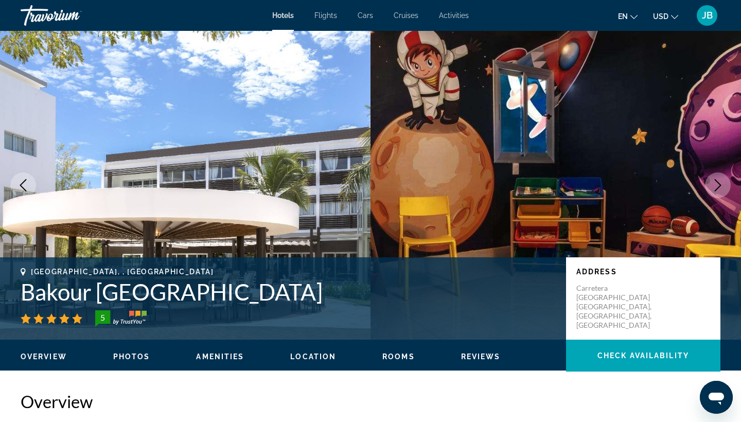
scroll to position [1438, 0]
